Goal: Find specific page/section: Find specific page/section

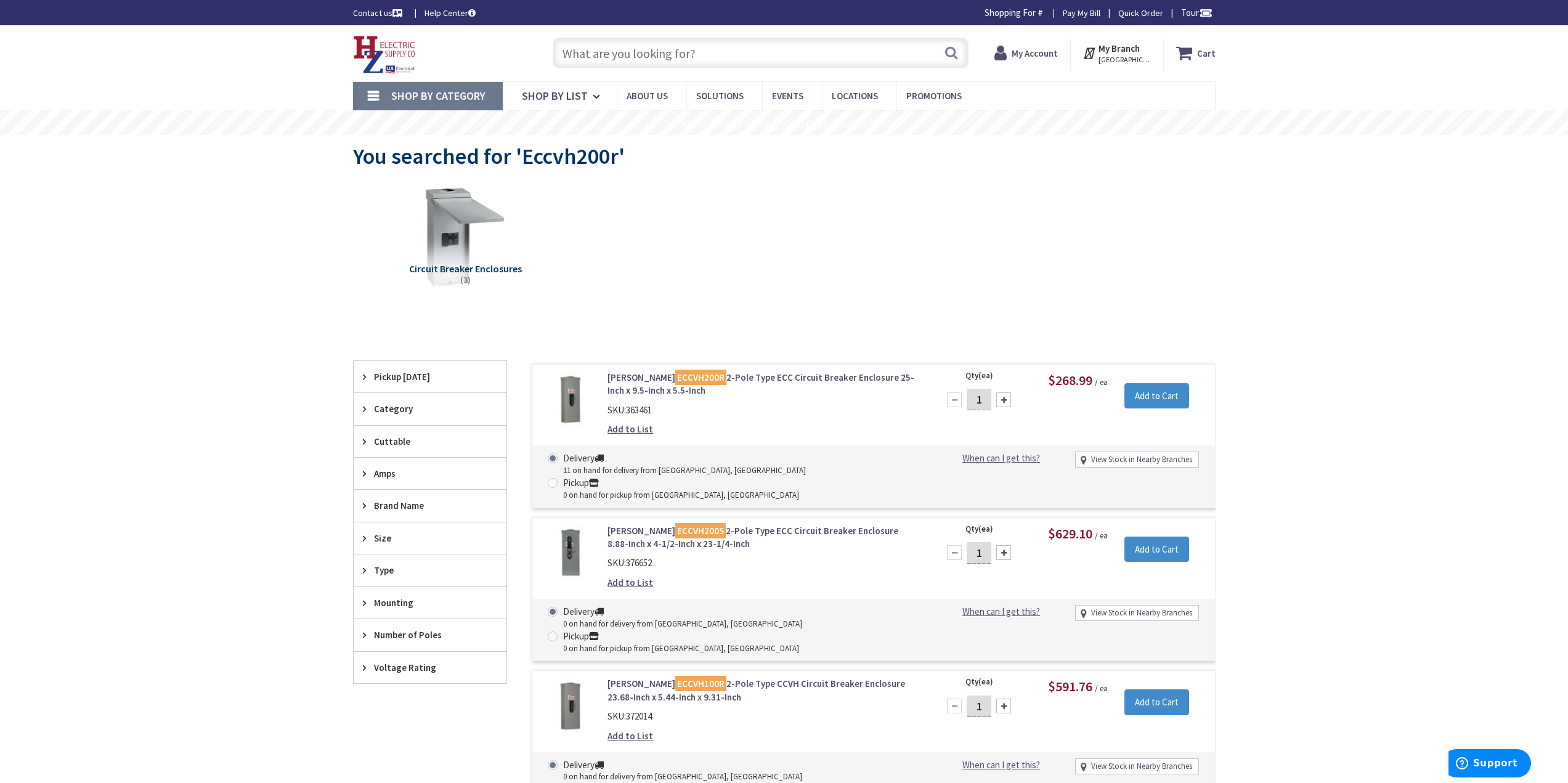
click at [616, 52] on input "text" at bounding box center [760, 53] width 416 height 31
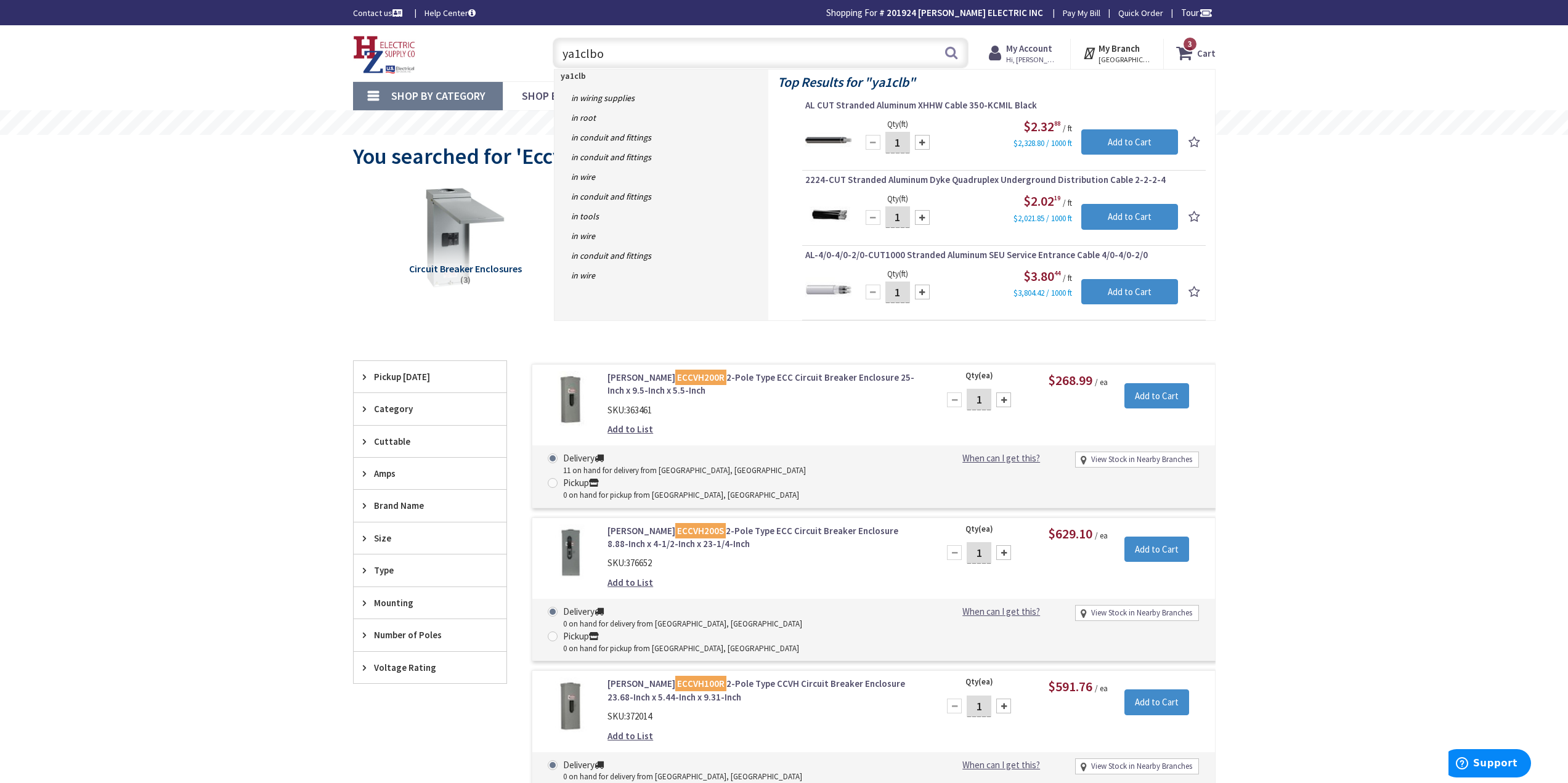
type input "ya1clbox"
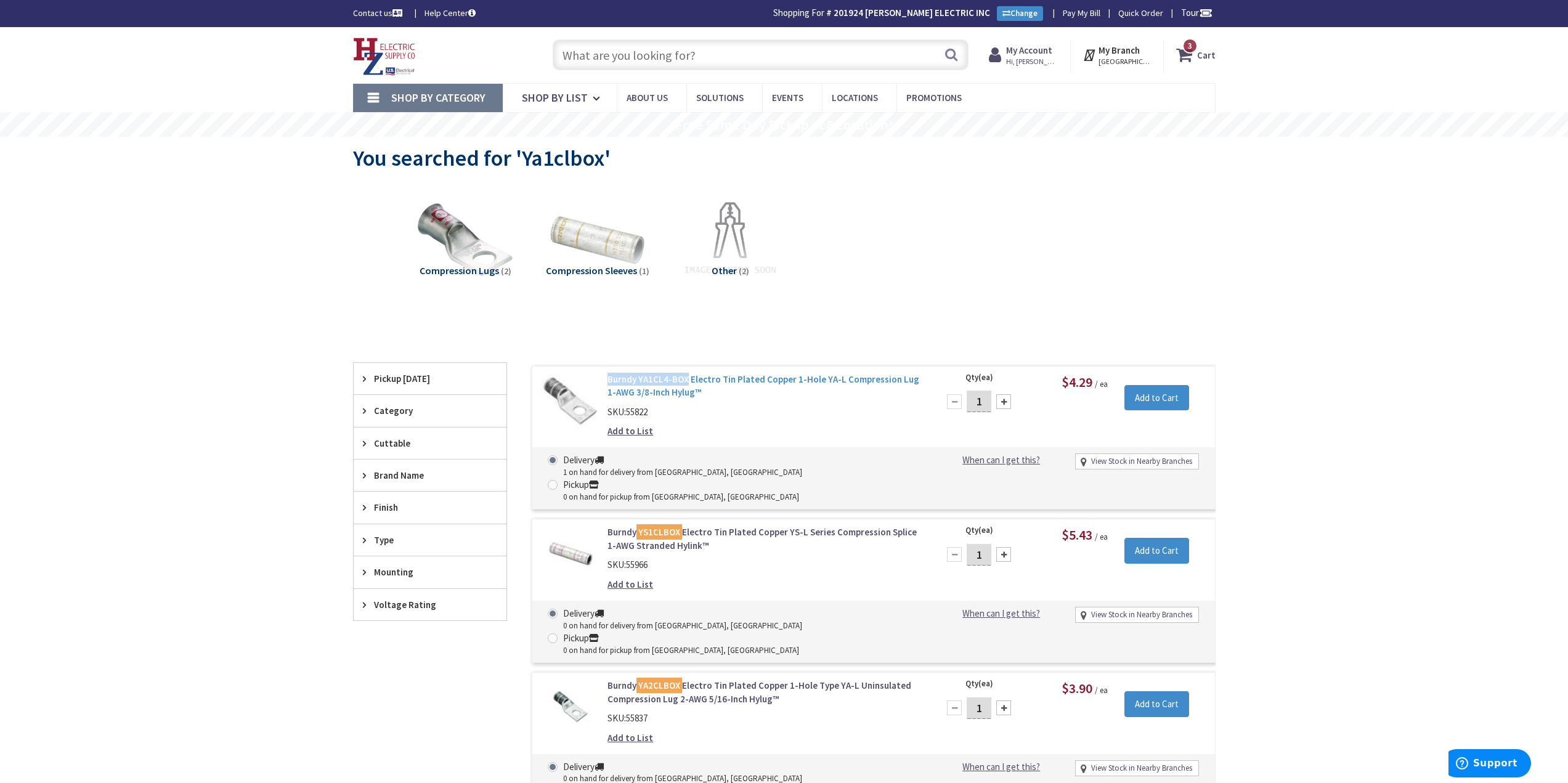
drag, startPoint x: 605, startPoint y: 377, endPoint x: 687, endPoint y: 374, distance: 82.1
click at [687, 374] on div "Burndy YA1CL4-BOX Electro Tin Plated Copper 1-Hole YA-L Compression Lug 1-AWG 3…" at bounding box center [764, 409] width 332 height 71
copy link "Burndy YA1CL4-BOX"
